Goal: Information Seeking & Learning: Learn about a topic

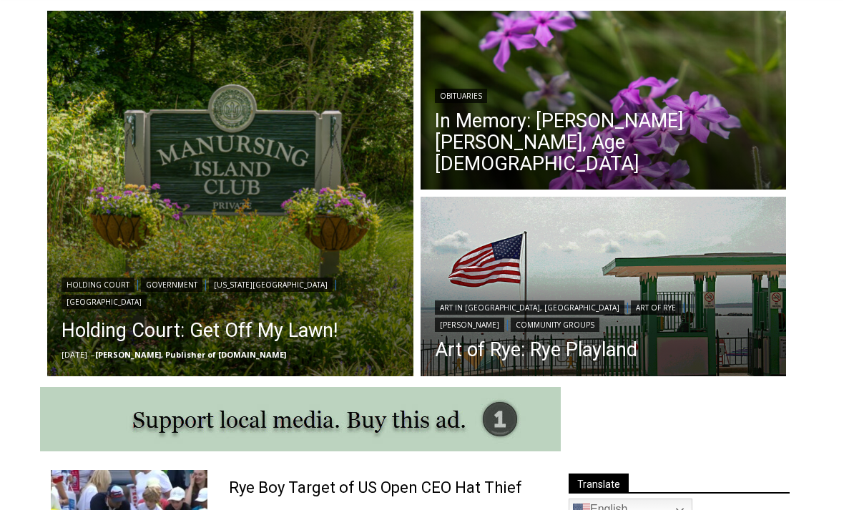
scroll to position [393, 0]
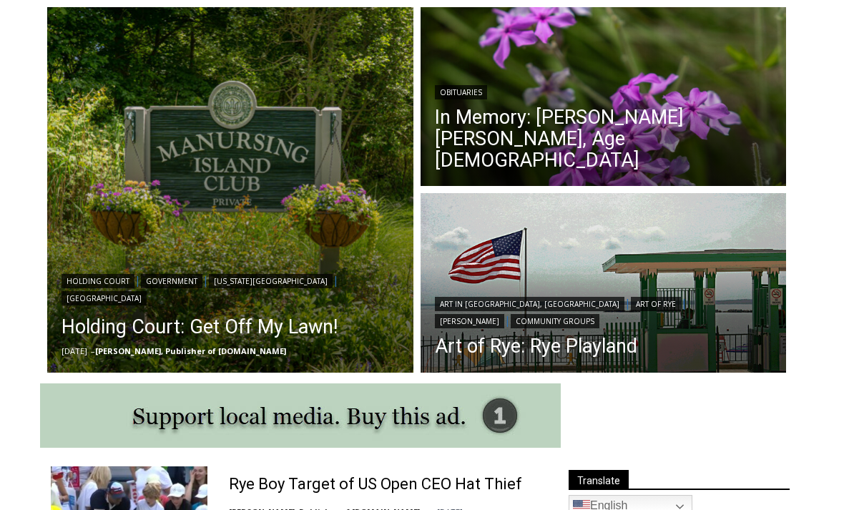
click at [152, 330] on link "Holding Court: Get Off My Lawn!" at bounding box center [231, 327] width 338 height 29
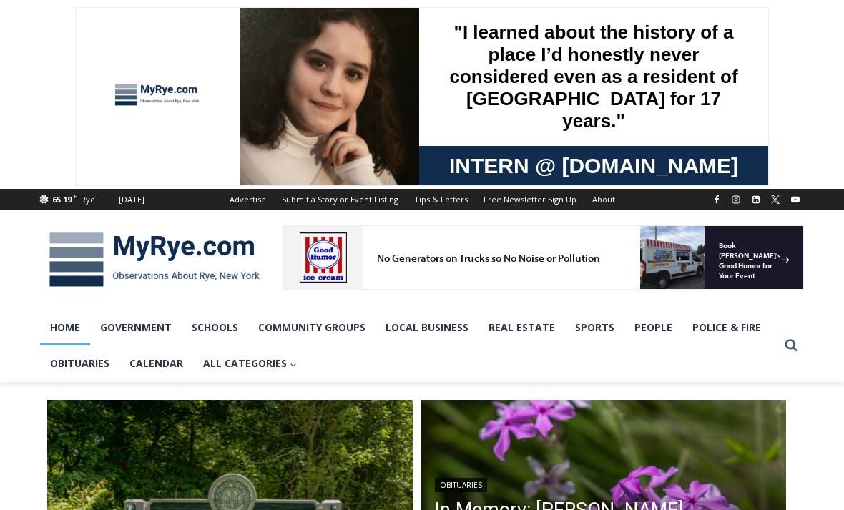
scroll to position [0, 0]
